Goal: Information Seeking & Learning: Learn about a topic

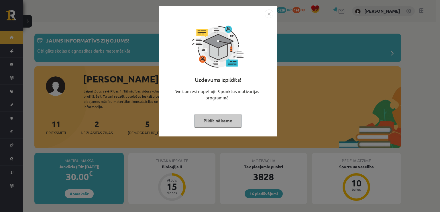
click at [226, 115] on button "Pildīt nākamo" at bounding box center [218, 120] width 47 height 13
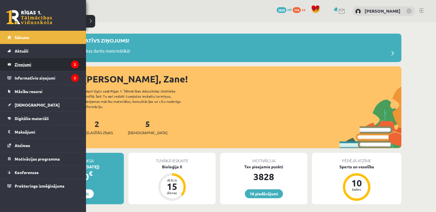
click at [28, 67] on legend "Ziņojumi 2" at bounding box center [47, 64] width 64 height 13
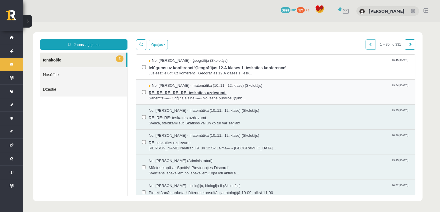
click at [183, 91] on span "RE: RE: RE: RE: RE: ieskaites uzdevumi." at bounding box center [279, 91] width 261 height 7
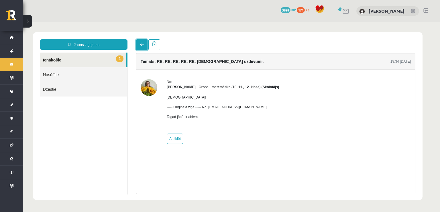
click at [139, 43] on link at bounding box center [141, 44] width 11 height 11
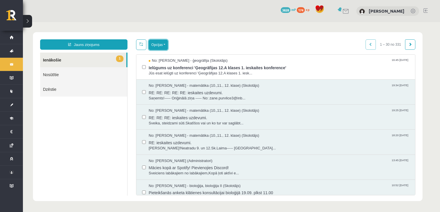
click at [157, 45] on button "Opcijas" at bounding box center [158, 45] width 19 height 10
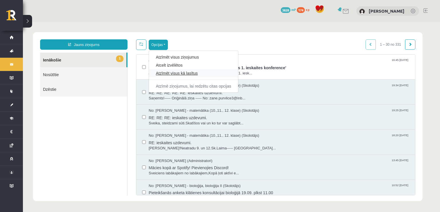
click at [174, 74] on link "Atzīmēt visus kā lasītus" at bounding box center [193, 73] width 75 height 6
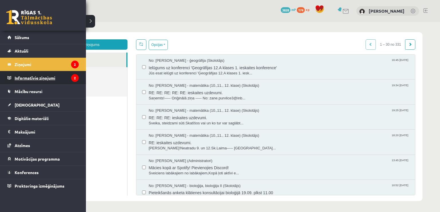
click at [27, 76] on legend "Informatīvie ziņojumi 2" at bounding box center [47, 77] width 64 height 13
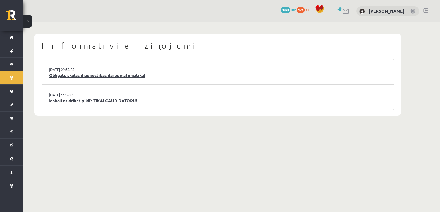
click at [116, 75] on link "Obligāts skolas diagnostikas darbs matemātikā!" at bounding box center [218, 75] width 338 height 7
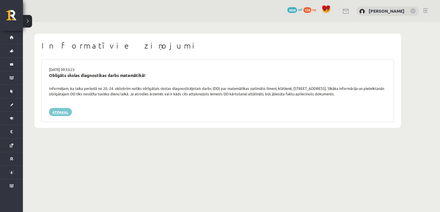
click at [53, 114] on link "Atpakaļ" at bounding box center [60, 112] width 23 height 8
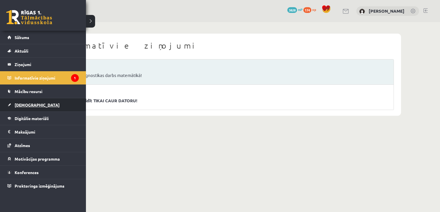
click at [12, 98] on link "[DEMOGRAPHIC_DATA]" at bounding box center [42, 104] width 71 height 13
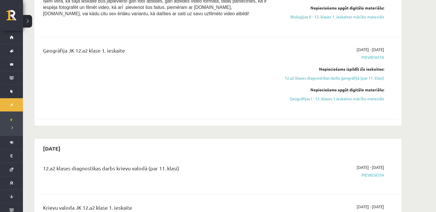
scroll to position [290, 0]
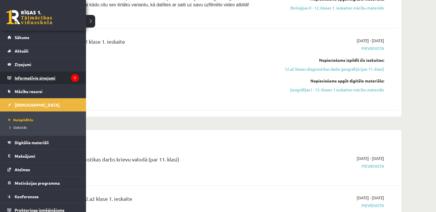
click at [35, 75] on legend "Informatīvie ziņojumi 1" at bounding box center [47, 77] width 64 height 13
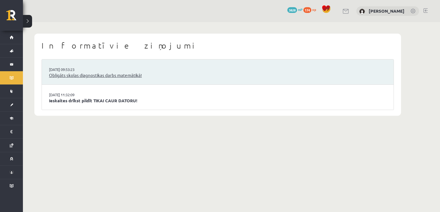
click at [67, 76] on link "Obligāts skolas diagnostikas darbs matemātikā!" at bounding box center [218, 75] width 338 height 7
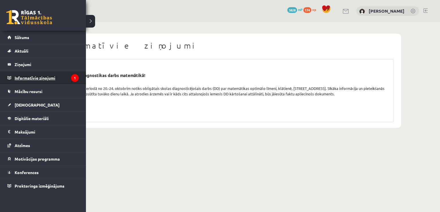
click at [31, 77] on legend "Informatīvie ziņojumi 1" at bounding box center [47, 77] width 64 height 13
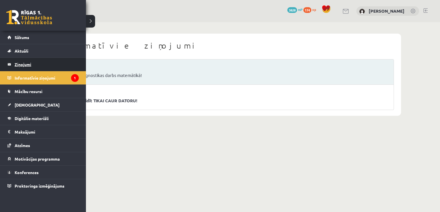
click at [27, 69] on legend "Ziņojumi 0" at bounding box center [47, 64] width 64 height 13
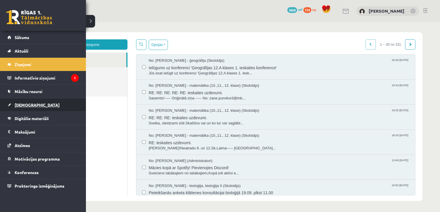
click at [12, 106] on link "[DEMOGRAPHIC_DATA]" at bounding box center [42, 104] width 71 height 13
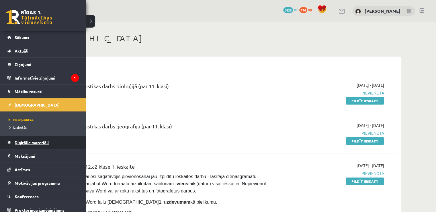
click at [21, 145] on link "Digitālie materiāli" at bounding box center [42, 142] width 71 height 13
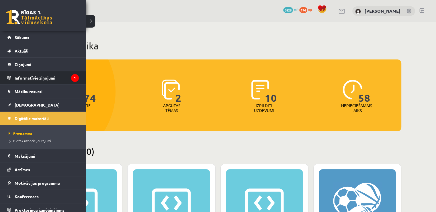
click at [17, 75] on legend "Informatīvie ziņojumi 1" at bounding box center [47, 77] width 64 height 13
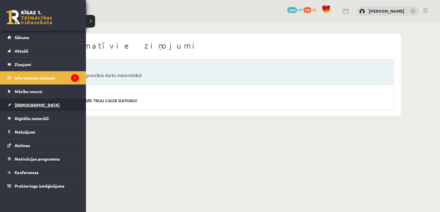
click at [29, 104] on span "[DEMOGRAPHIC_DATA]" at bounding box center [37, 104] width 45 height 5
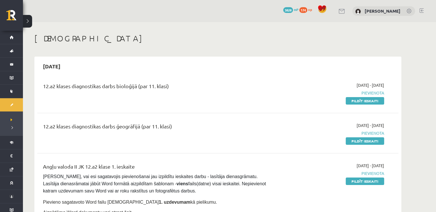
click at [52, 101] on div "12.a2 klases diagnostikas darbs bioloģijā (par 11. klasi)" at bounding box center [155, 93] width 233 height 22
drag, startPoint x: 52, startPoint y: 101, endPoint x: 69, endPoint y: 102, distance: 16.9
click at [56, 101] on div "12.a2 klases diagnostikas darbs bioloģijā (par 11. klasi)" at bounding box center [155, 93] width 233 height 22
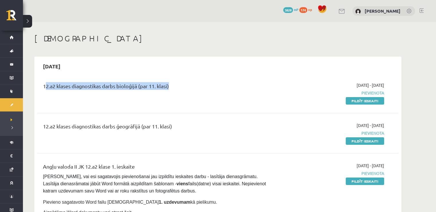
click at [69, 102] on div "12.a2 klases diagnostikas darbs bioloģijā (par 11. klasi)" at bounding box center [155, 93] width 233 height 22
click at [56, 101] on div "12.a2 klases diagnostikas darbs bioloģijā (par 11. klasi)" at bounding box center [155, 93] width 233 height 22
drag, startPoint x: 56, startPoint y: 101, endPoint x: 59, endPoint y: 101, distance: 3.2
click at [58, 101] on div "12.a2 klases diagnostikas darbs bioloģijā (par 11. klasi)" at bounding box center [155, 93] width 233 height 22
click at [55, 101] on div "12.a2 klases diagnostikas darbs bioloģijā (par 11. klasi)" at bounding box center [155, 93] width 233 height 22
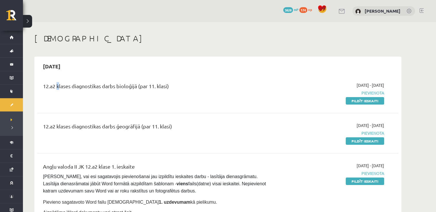
click at [55, 101] on div "12.a2 klases diagnostikas darbs bioloģijā (par 11. klasi)" at bounding box center [155, 93] width 233 height 22
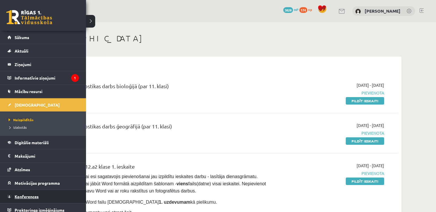
click at [35, 196] on span "Konferences" at bounding box center [27, 196] width 24 height 5
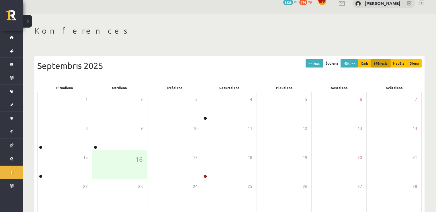
scroll to position [62, 0]
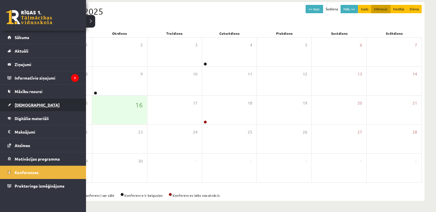
click at [22, 105] on span "[DEMOGRAPHIC_DATA]" at bounding box center [37, 104] width 45 height 5
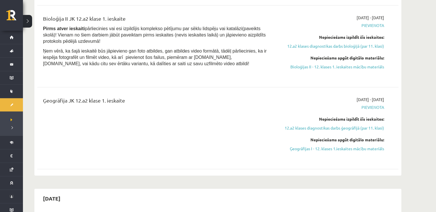
scroll to position [245, 0]
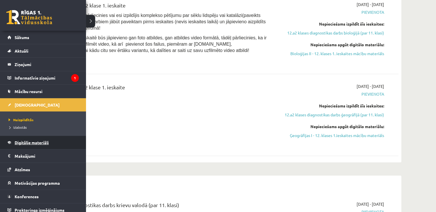
click at [25, 145] on link "Digitālie materiāli" at bounding box center [42, 142] width 71 height 13
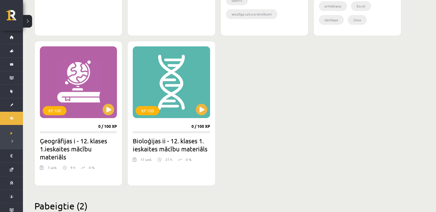
scroll to position [484, 0]
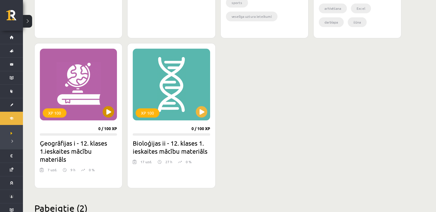
click at [96, 101] on div "XP 100" at bounding box center [78, 84] width 77 height 72
click at [203, 111] on button at bounding box center [201, 111] width 11 height 11
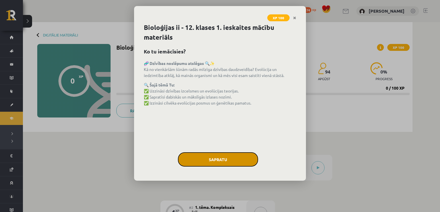
click at [229, 157] on button "Sapratu" at bounding box center [218, 159] width 80 height 14
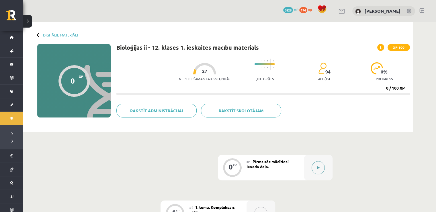
click at [321, 165] on button at bounding box center [318, 167] width 13 height 13
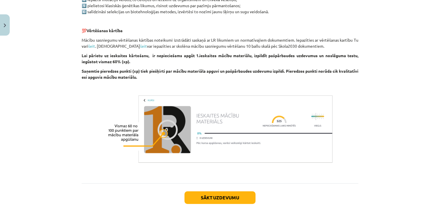
scroll to position [415, 0]
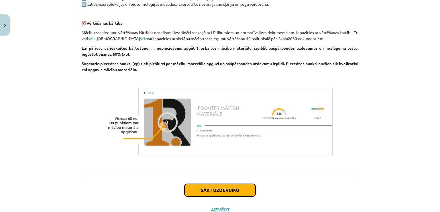
click at [227, 192] on button "Sākt uzdevumu" at bounding box center [220, 190] width 71 height 13
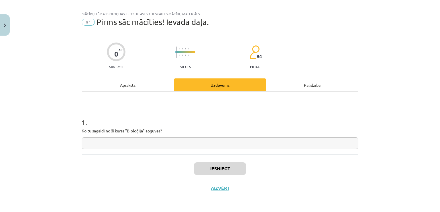
click at [208, 138] on input "text" at bounding box center [220, 143] width 277 height 12
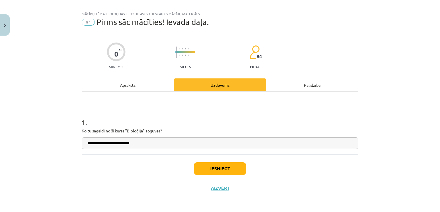
type input "**********"
click at [220, 163] on button "Iesniegt" at bounding box center [220, 168] width 52 height 13
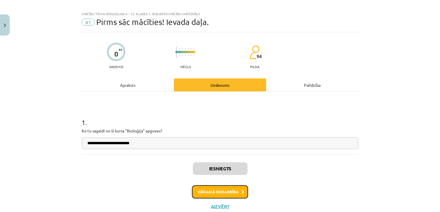
click at [224, 195] on button "Nākamā nodarbība" at bounding box center [220, 191] width 56 height 13
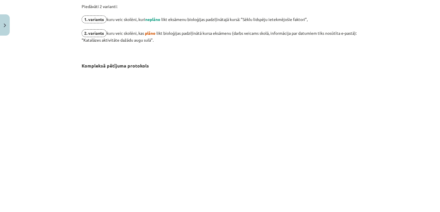
scroll to position [421, 0]
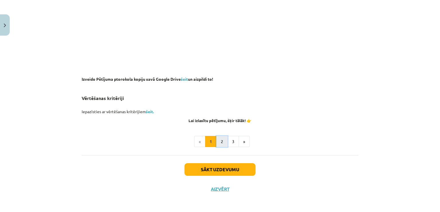
click at [221, 139] on button "2" at bounding box center [222, 141] width 11 height 11
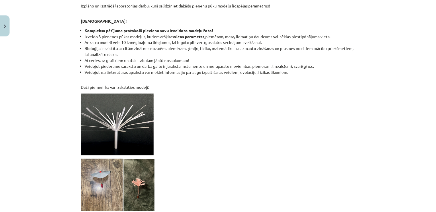
scroll to position [511, 0]
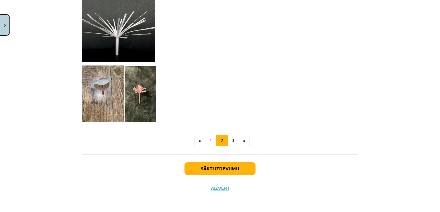
click at [7, 25] on button "Close" at bounding box center [5, 24] width 10 height 21
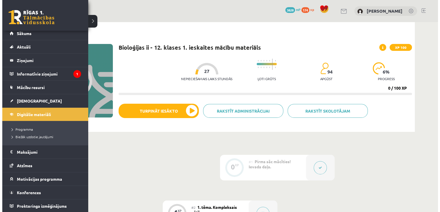
scroll to position [0, 0]
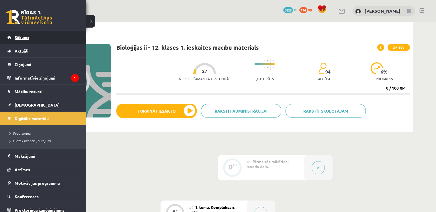
click at [31, 37] on link "Sākums" at bounding box center [42, 37] width 71 height 13
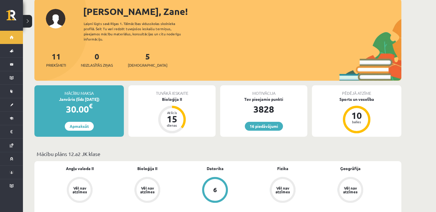
scroll to position [36, 0]
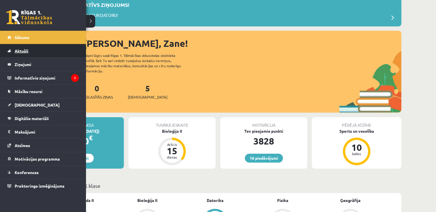
click at [18, 50] on span "Aktuāli" at bounding box center [22, 50] width 14 height 5
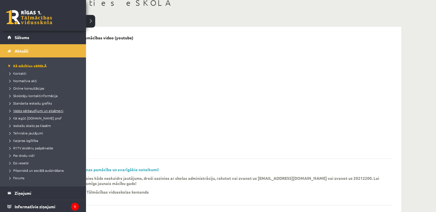
click at [28, 110] on span "Valsts pārbaudījumi un eksāmeni" at bounding box center [35, 110] width 56 height 5
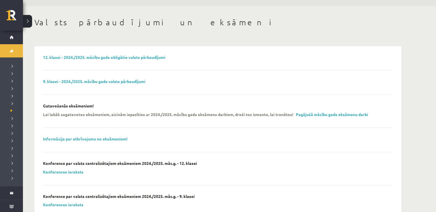
scroll to position [15, 0]
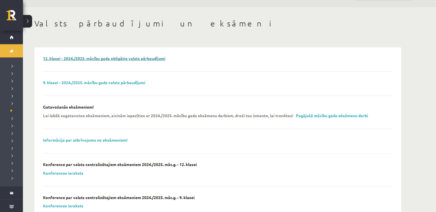
click at [139, 60] on link "12. klasei - 2024./2025. mācību gada obligātie valsts pārbaudījumi" at bounding box center [104, 58] width 122 height 5
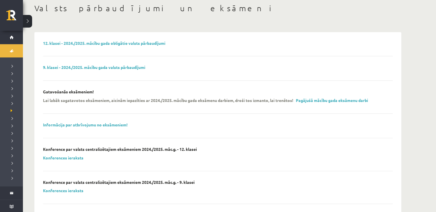
scroll to position [34, 0]
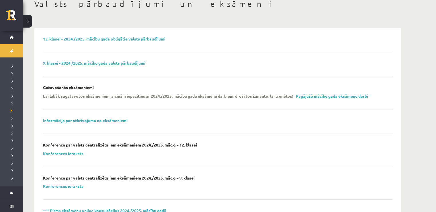
click at [348, 98] on div "Lai labāk sagatavotos eksāmeniem, aicinām iepazīties ar 2024./2025. mācību gada…" at bounding box center [213, 97] width 341 height 9
click at [351, 95] on link "Pagājušā mācību gada eksāmenu darbi" at bounding box center [332, 95] width 72 height 5
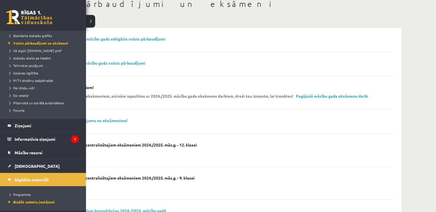
scroll to position [71, 0]
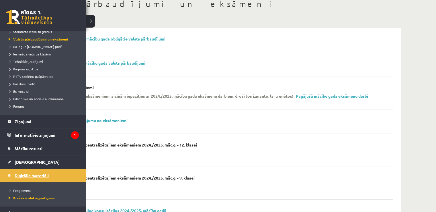
click at [32, 173] on span "Digitālie materiāli" at bounding box center [32, 175] width 34 height 5
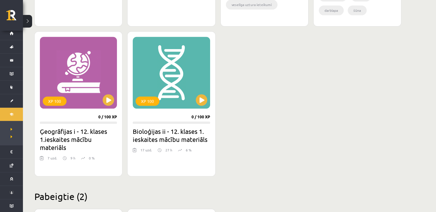
scroll to position [505, 0]
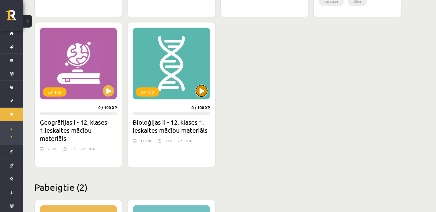
click at [202, 89] on button at bounding box center [201, 90] width 11 height 11
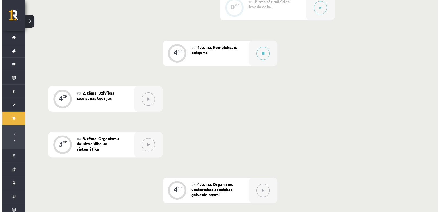
scroll to position [173, 0]
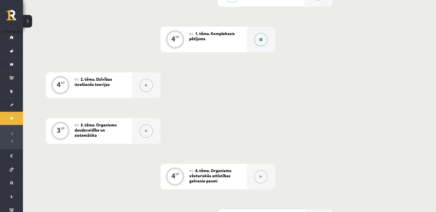
click at [258, 41] on button at bounding box center [260, 39] width 13 height 13
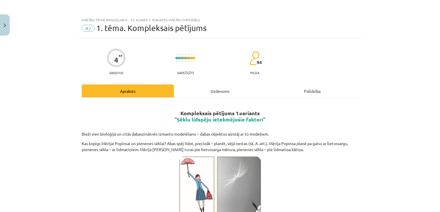
click at [198, 91] on div "Uzdevums" at bounding box center [220, 90] width 92 height 13
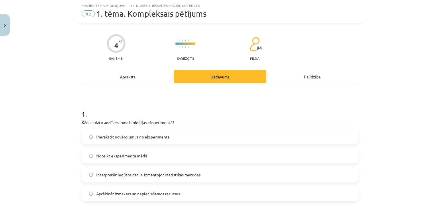
click at [109, 74] on div "Apraksts" at bounding box center [128, 76] width 92 height 13
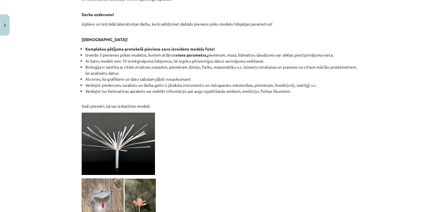
scroll to position [511, 0]
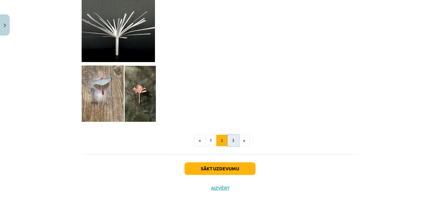
click at [231, 137] on button "3" at bounding box center [233, 139] width 11 height 11
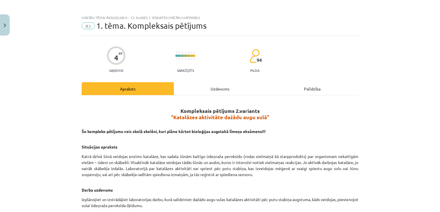
scroll to position [0, 0]
